Goal: Information Seeking & Learning: Understand process/instructions

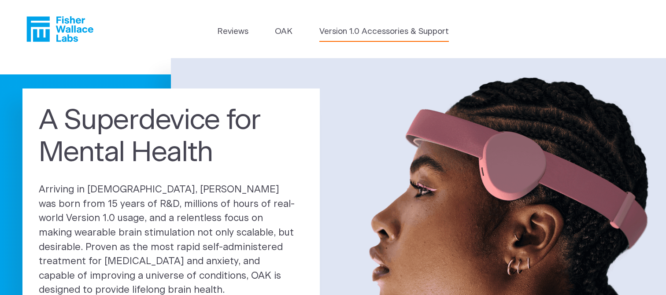
click at [382, 33] on link "Version 1.0 Accessories & Support" at bounding box center [385, 32] width 130 height 12
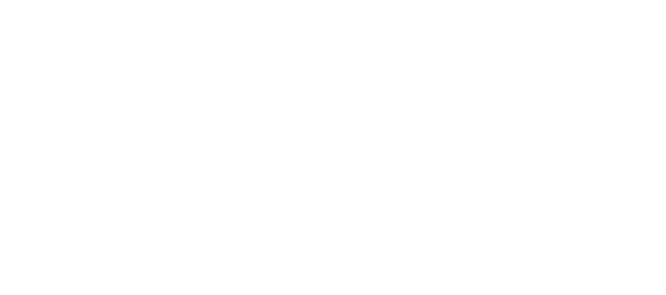
scroll to position [305, 0]
